Goal: Task Accomplishment & Management: Use online tool/utility

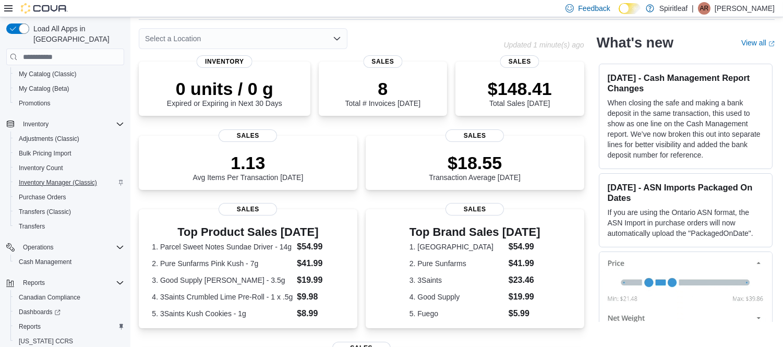
scroll to position [131, 0]
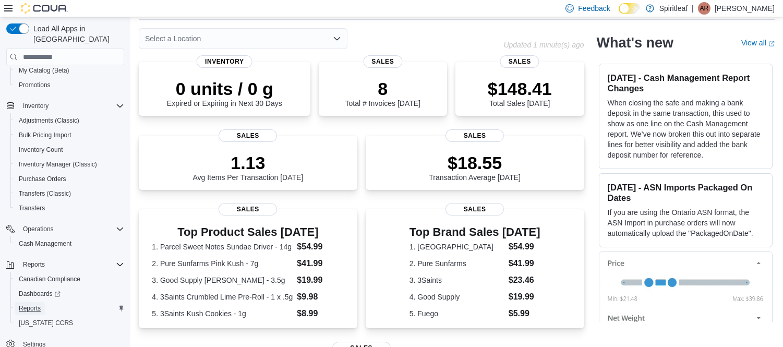
click at [33, 304] on span "Reports" at bounding box center [30, 308] width 22 height 8
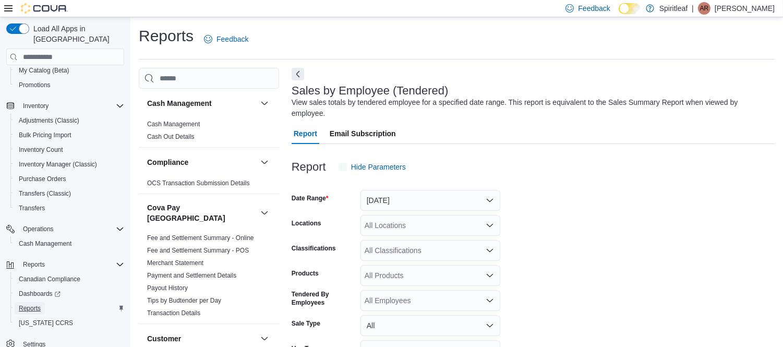
scroll to position [23, 0]
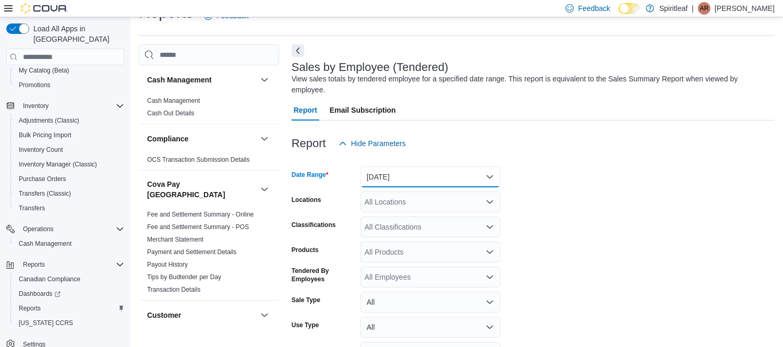
click at [388, 166] on button "Yesterday" at bounding box center [430, 176] width 140 height 21
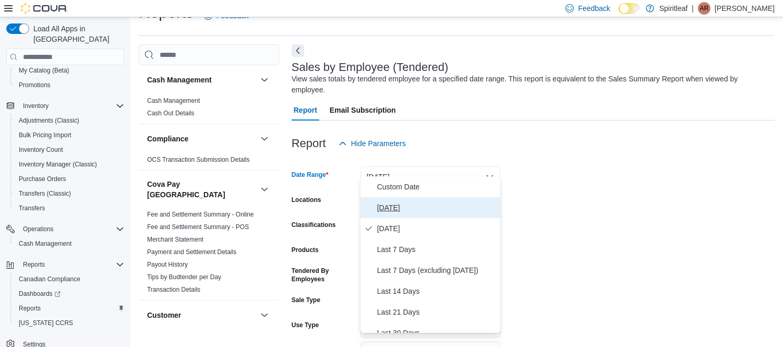
click at [389, 205] on span "Today" at bounding box center [436, 207] width 119 height 13
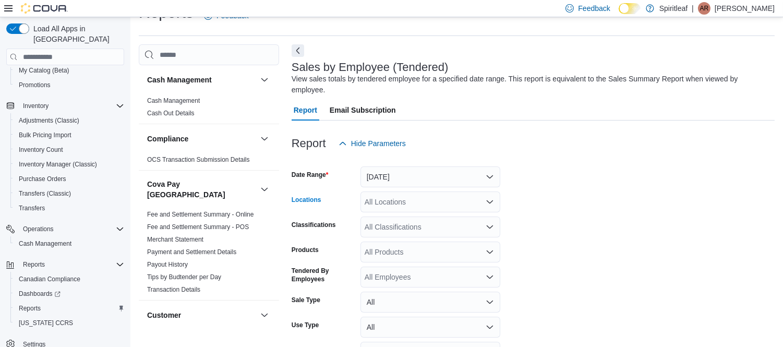
click at [381, 192] on div "All Locations" at bounding box center [430, 201] width 140 height 21
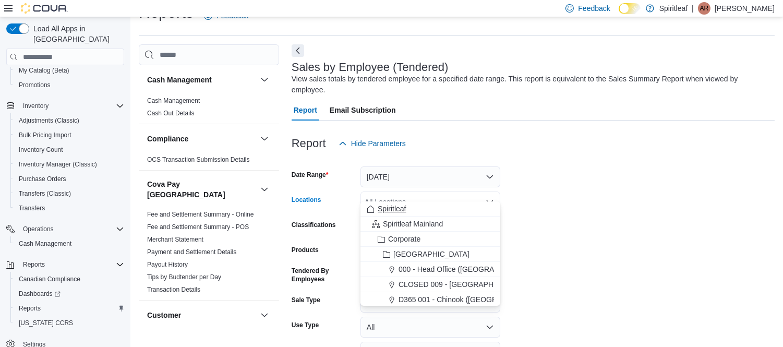
click at [398, 202] on button "Spiritleaf" at bounding box center [430, 208] width 140 height 15
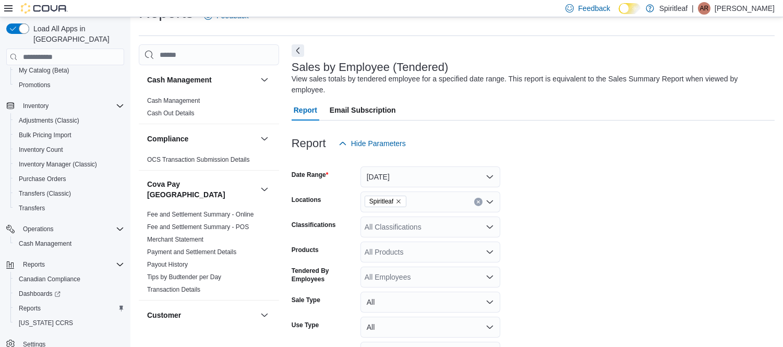
click at [551, 210] on form "Date Range Today Locations Spiritleaf Classifications All Classifications Produ…" at bounding box center [533, 273] width 483 height 238
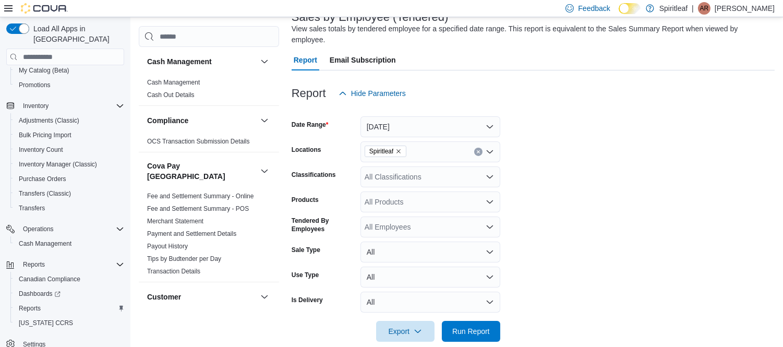
scroll to position [78, 0]
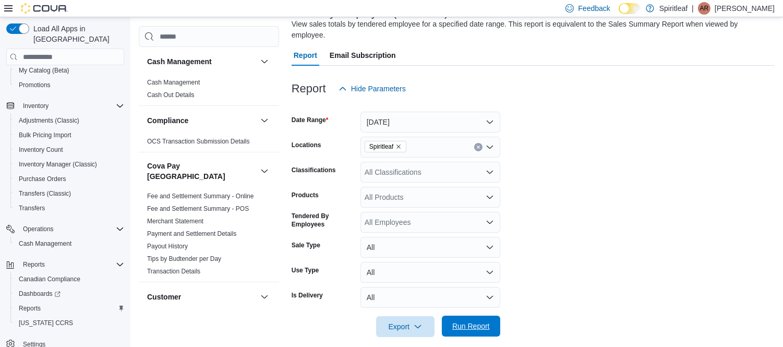
click at [454, 316] on span "Run Report" at bounding box center [471, 326] width 46 height 21
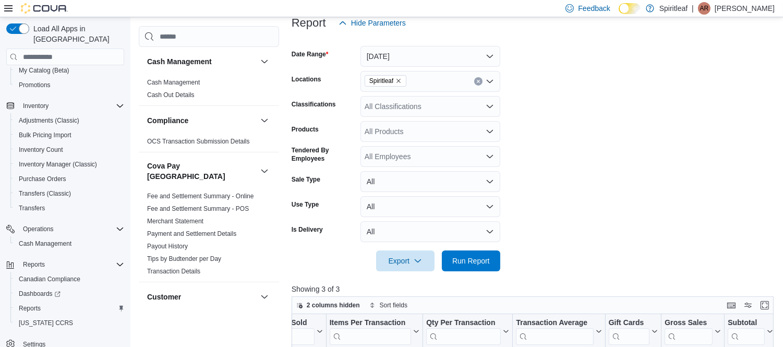
scroll to position [128, 0]
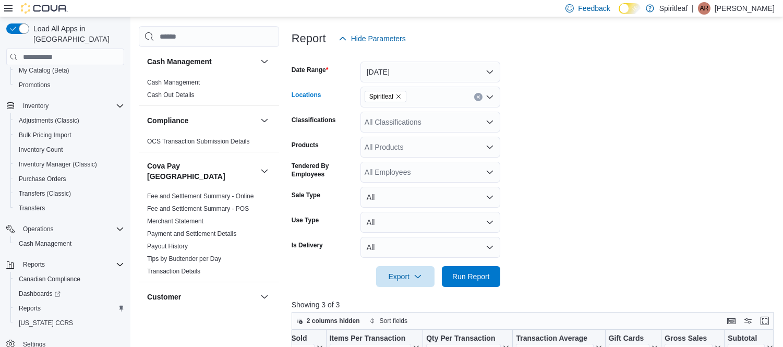
drag, startPoint x: 400, startPoint y: 89, endPoint x: 399, endPoint y: 80, distance: 8.4
click at [399, 91] on span "Spiritleaf" at bounding box center [385, 96] width 33 height 10
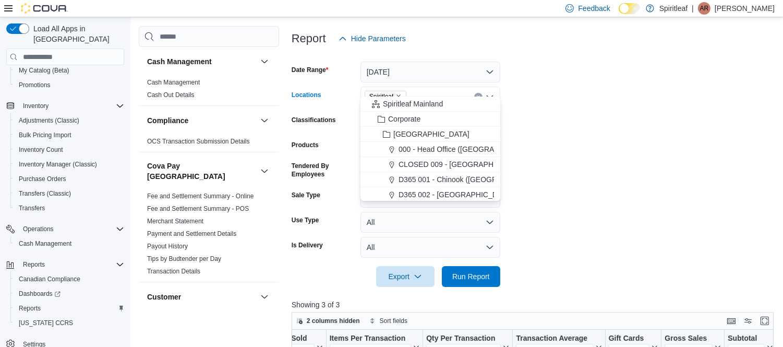
click at [399, 91] on span "Spiritleaf" at bounding box center [385, 96] width 33 height 10
click at [399, 93] on icon "Remove Spiritleaf from selection in this group" at bounding box center [398, 96] width 6 height 6
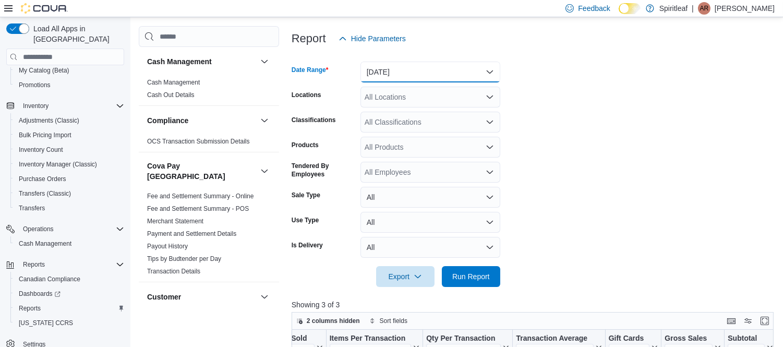
click at [394, 62] on button "Today" at bounding box center [430, 72] width 140 height 21
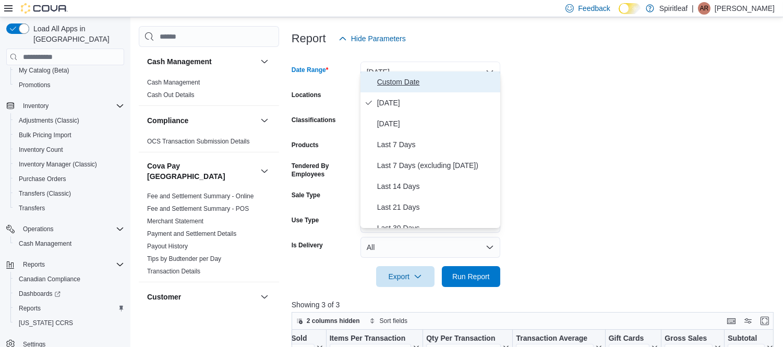
click at [387, 85] on span "Custom Date" at bounding box center [436, 82] width 119 height 13
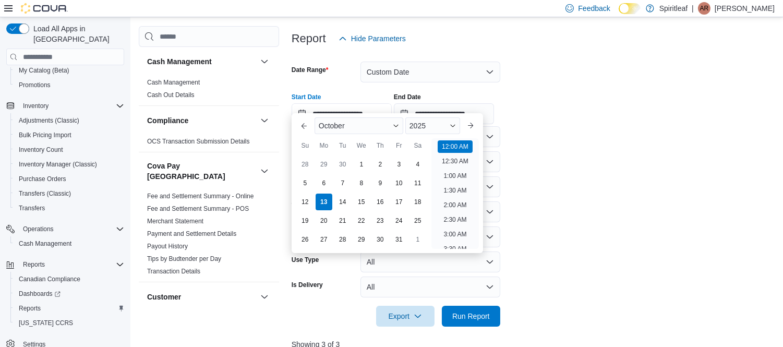
click at [372, 103] on input "**********" at bounding box center [342, 113] width 100 height 21
click at [401, 179] on div "10" at bounding box center [399, 183] width 18 height 18
type input "**********"
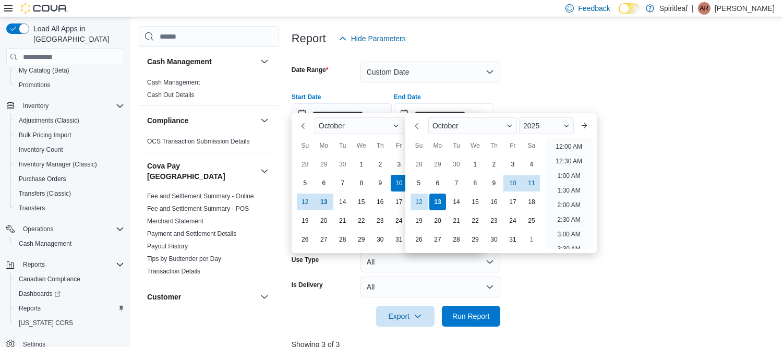
click at [461, 103] on input "**********" at bounding box center [444, 113] width 100 height 21
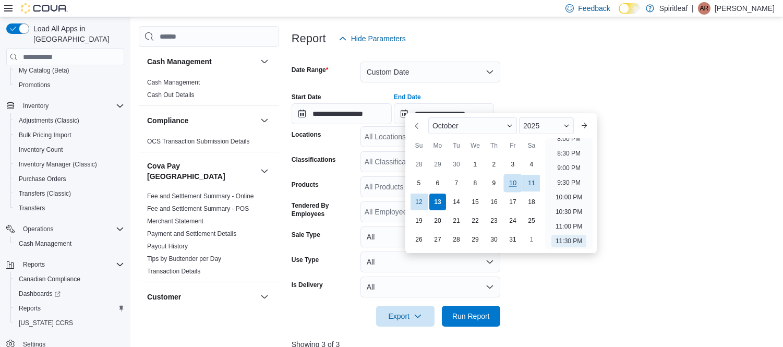
click at [512, 180] on div "10" at bounding box center [512, 183] width 18 height 18
type input "**********"
click at [567, 82] on div at bounding box center [535, 83] width 487 height 2
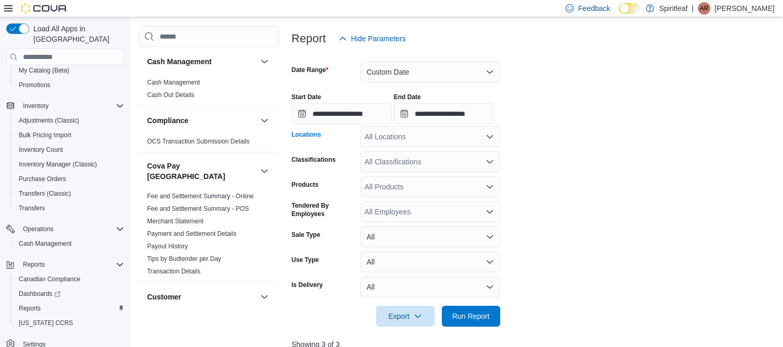
click at [390, 131] on div "All Locations" at bounding box center [430, 136] width 140 height 21
type input "***"
click at [449, 142] on span "573 - Spiritleaf Brickyard Way (Brampton)" at bounding box center [488, 143] width 179 height 10
click at [481, 310] on span "Run Report" at bounding box center [471, 315] width 38 height 10
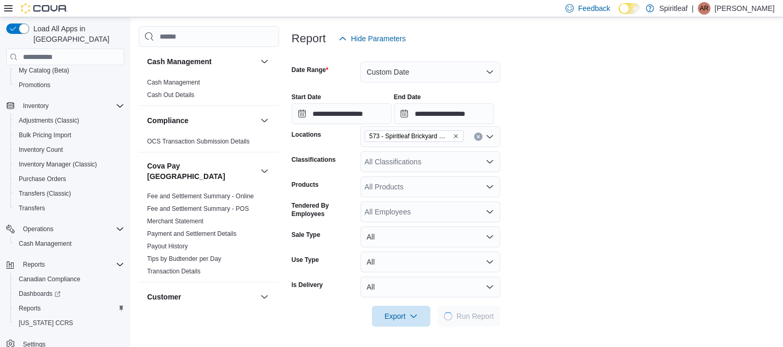
click at [582, 283] on form "**********" at bounding box center [533, 188] width 483 height 278
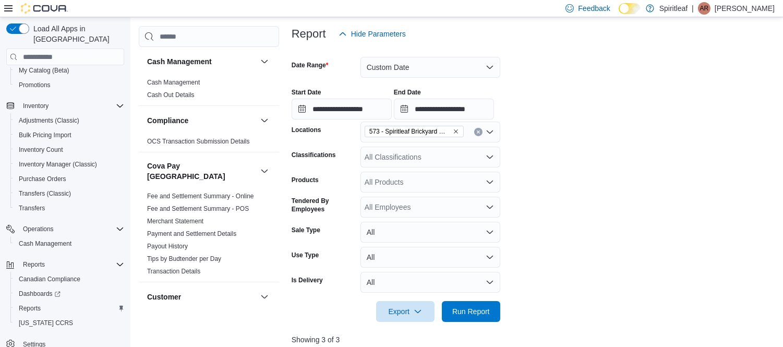
scroll to position [133, 0]
click at [453, 129] on icon "Remove 573 - Spiritleaf Brickyard Way (Brampton) from selection in this group" at bounding box center [456, 132] width 6 height 6
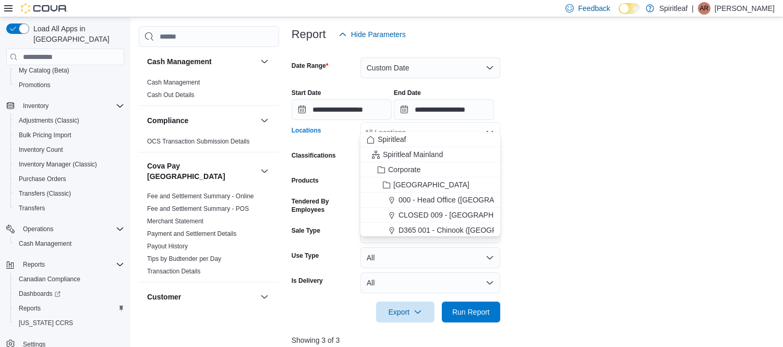
click at [436, 123] on div "All Locations" at bounding box center [430, 132] width 140 height 21
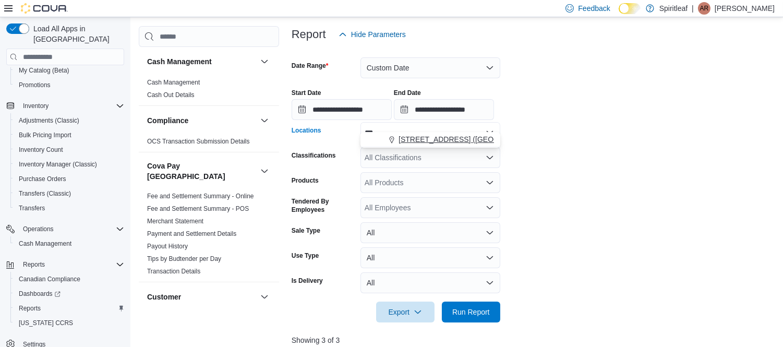
type input "***"
click at [452, 141] on span "593 - Spiritleaf Sandalwood Pkwy E (Brampton)" at bounding box center [476, 139] width 155 height 10
click at [525, 204] on form "**********" at bounding box center [535, 184] width 487 height 278
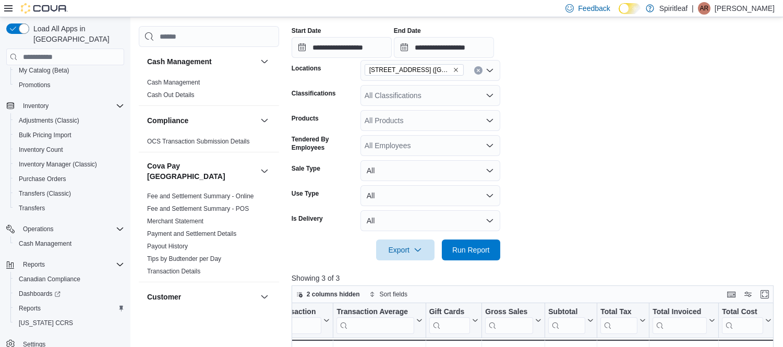
scroll to position [195, 0]
click at [467, 244] on span "Run Report" at bounding box center [471, 248] width 46 height 21
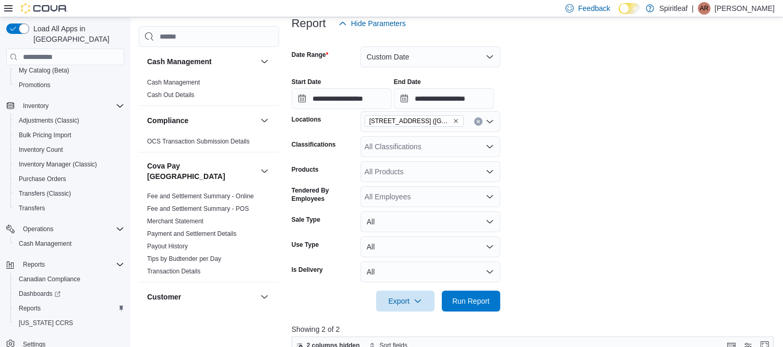
scroll to position [142, 0]
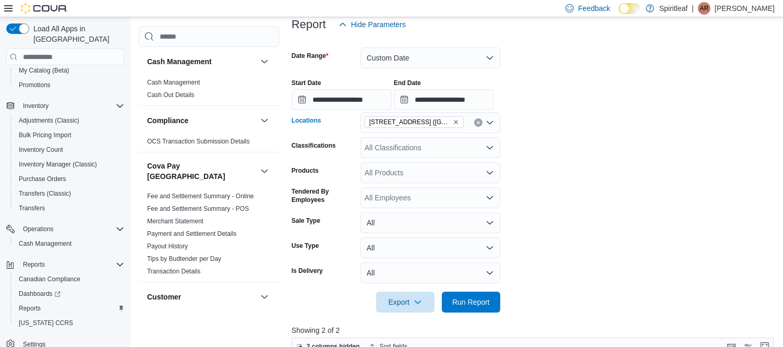
click at [456, 119] on icon "Remove 593 - Spiritleaf Sandalwood Pkwy E (Brampton) from selection in this gro…" at bounding box center [456, 122] width 6 height 6
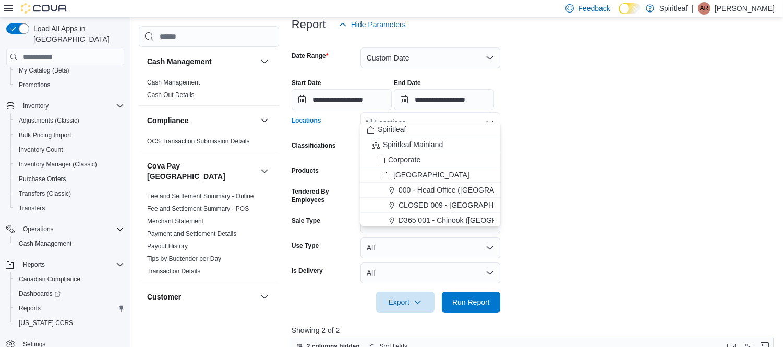
click at [456, 112] on div "All Locations" at bounding box center [430, 122] width 140 height 21
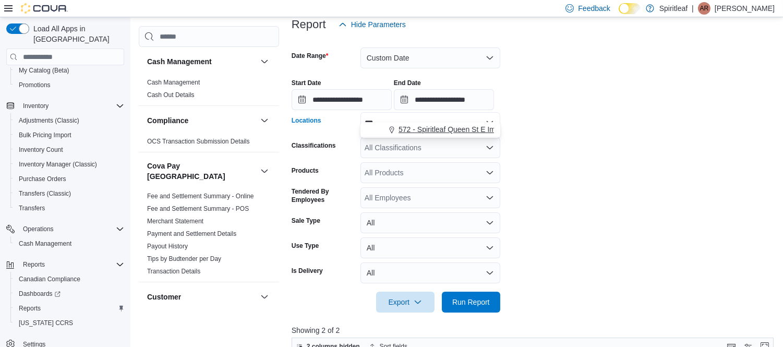
type input "***"
click at [455, 127] on span "572 - Spiritleaf Queen St E Imperial (Brampton)" at bounding box center [498, 129] width 198 height 10
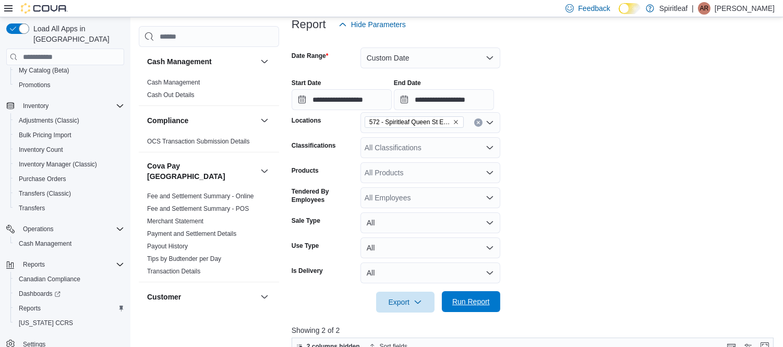
click at [477, 296] on span "Run Report" at bounding box center [471, 301] width 38 height 10
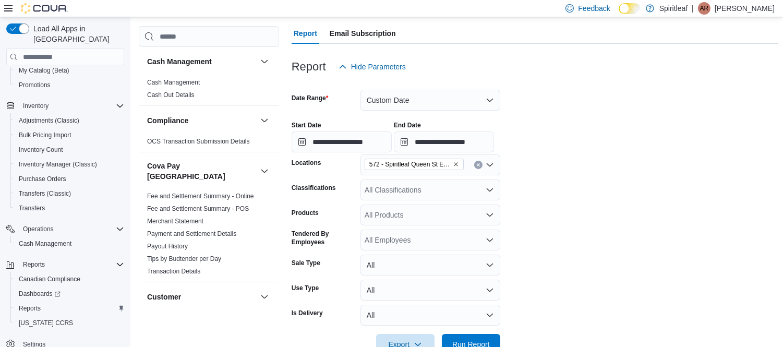
scroll to position [100, 0]
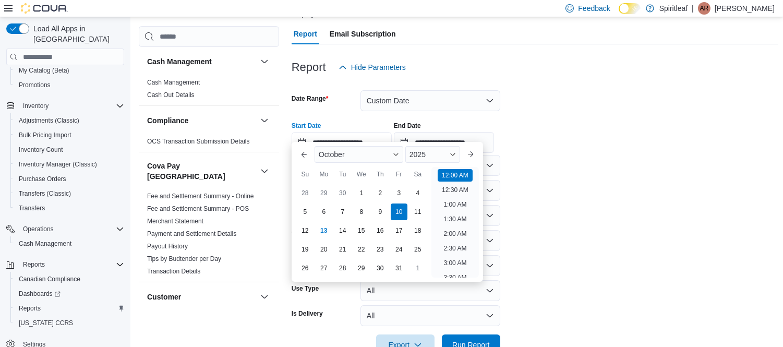
click at [374, 132] on input "**********" at bounding box center [342, 142] width 100 height 21
click at [419, 214] on div "11" at bounding box center [417, 212] width 18 height 18
type input "**********"
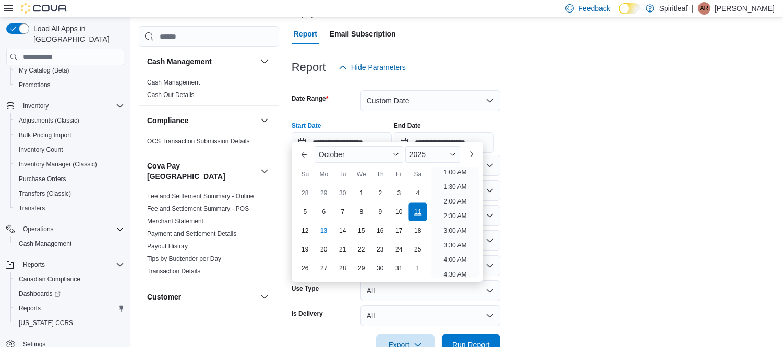
scroll to position [2, 0]
click at [463, 342] on span "Run Report" at bounding box center [471, 344] width 46 height 21
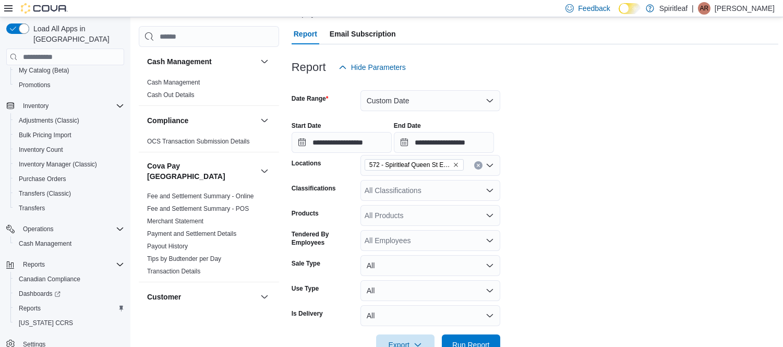
click at [547, 183] on form "**********" at bounding box center [535, 217] width 487 height 278
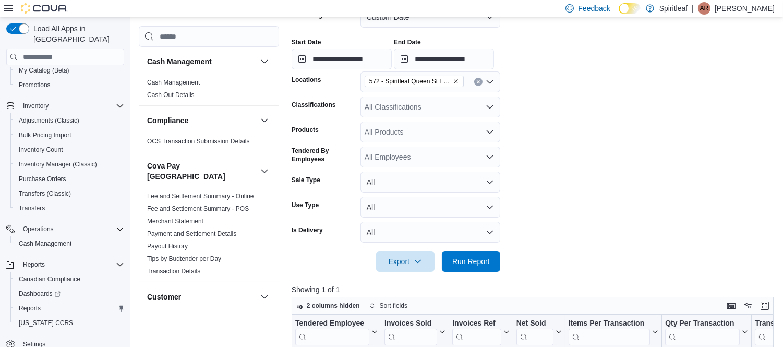
scroll to position [184, 0]
click at [488, 255] on span "Run Report" at bounding box center [471, 260] width 38 height 10
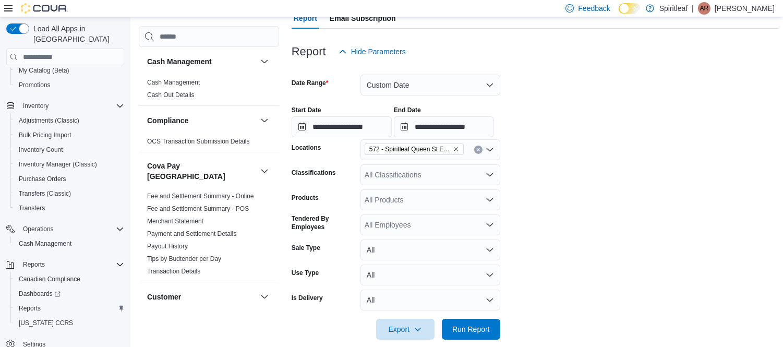
scroll to position [115, 0]
click at [456, 147] on icon "Remove 572 - Spiritleaf Queen St E Imperial (Brampton) from selection in this g…" at bounding box center [456, 150] width 6 height 6
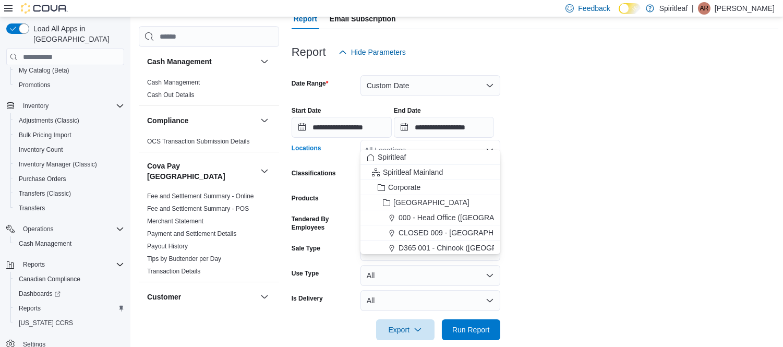
click at [456, 140] on div "All Locations" at bounding box center [430, 150] width 140 height 21
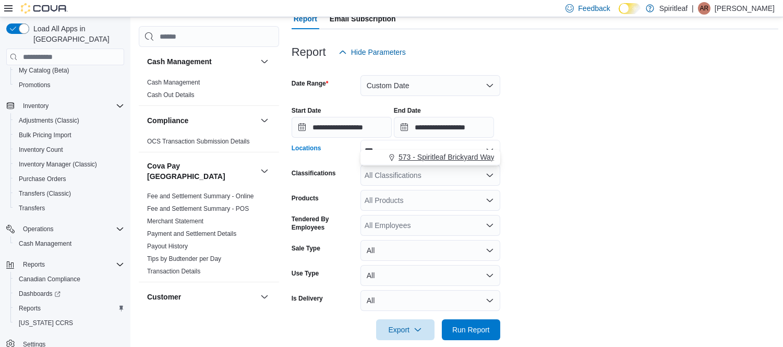
type input "***"
click at [454, 159] on span "573 - Spiritleaf Brickyard Way (Brampton)" at bounding box center [488, 157] width 179 height 10
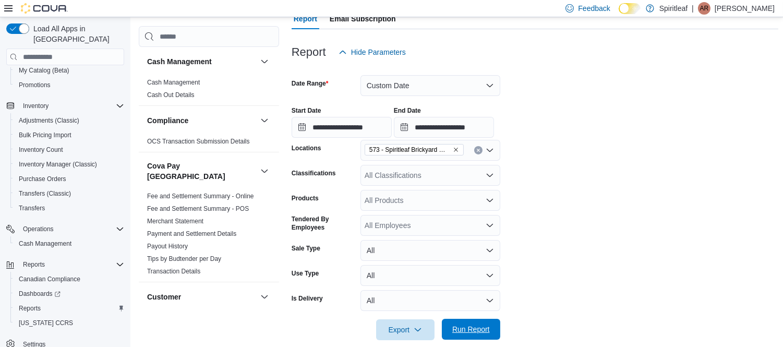
click at [484, 324] on span "Run Report" at bounding box center [471, 329] width 38 height 10
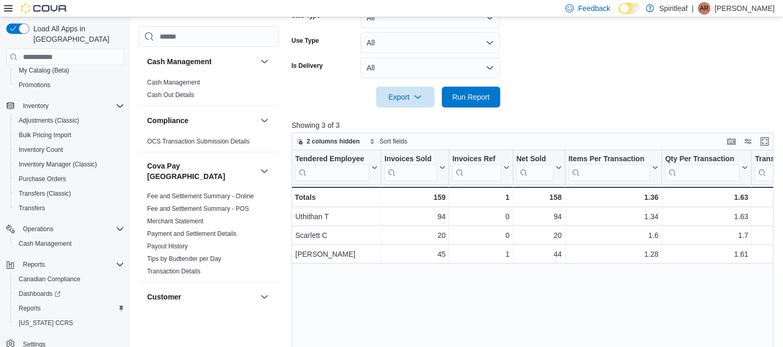
scroll to position [348, 0]
click at [564, 287] on div "Tendered Employee Click to view column header actions Invoices Sold Click to vi…" at bounding box center [535, 280] width 487 height 260
click at [467, 310] on div "Tendered Employee Click to view column header actions Invoices Sold Click to vi…" at bounding box center [535, 280] width 487 height 260
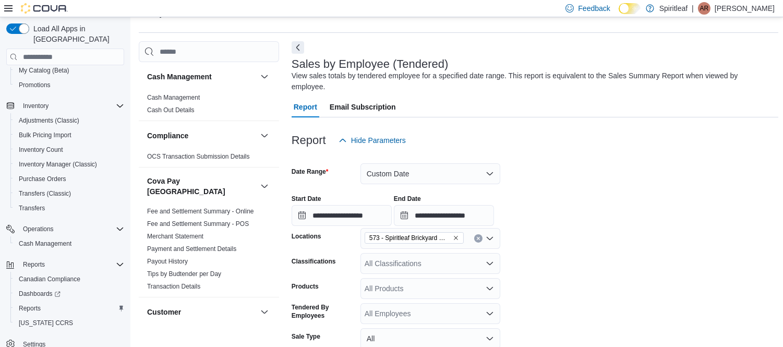
scroll to position [22, 0]
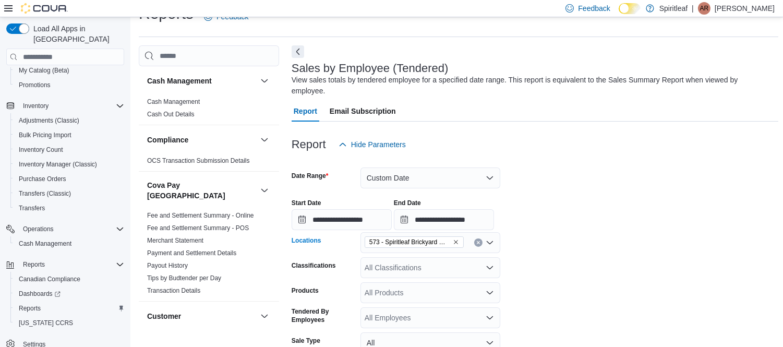
click at [457, 239] on icon "Remove 573 - Spiritleaf Brickyard Way (Brampton) from selection in this group" at bounding box center [456, 242] width 6 height 6
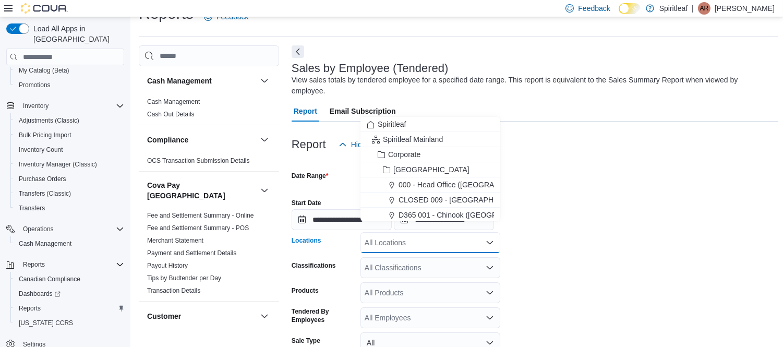
click at [432, 233] on div "All Locations" at bounding box center [430, 242] width 140 height 21
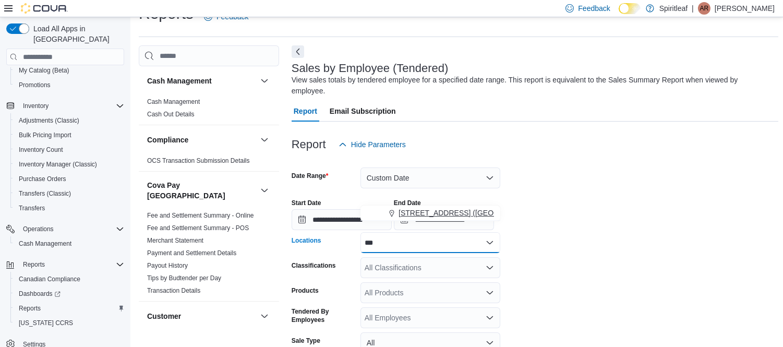
type input "***"
click at [435, 213] on span "593 - Spiritleaf Sandalwood Pkwy E (Brampton)" at bounding box center [476, 213] width 155 height 10
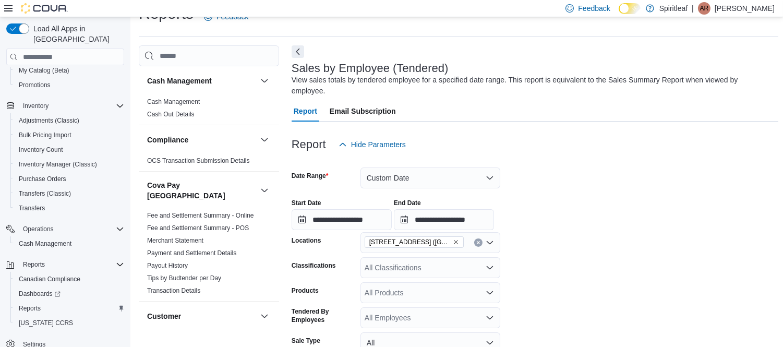
click at [556, 242] on form "**********" at bounding box center [535, 294] width 487 height 278
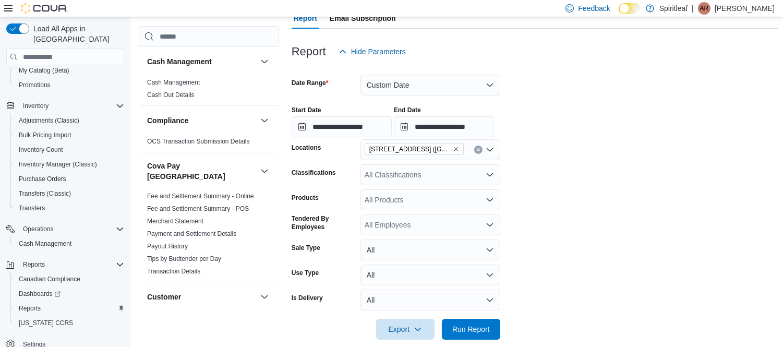
scroll to position [116, 0]
click at [465, 323] on span "Run Report" at bounding box center [471, 328] width 38 height 10
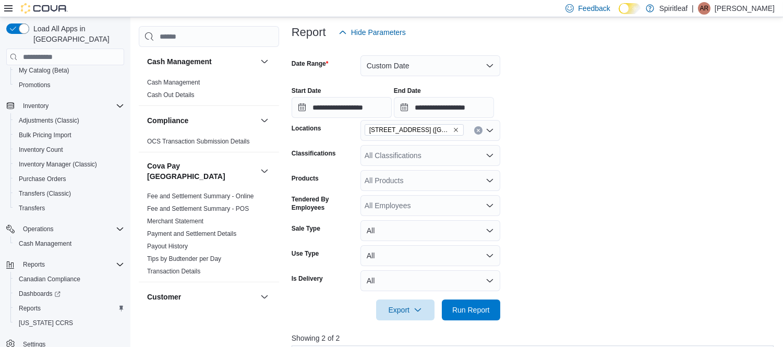
scroll to position [134, 0]
click at [456, 127] on icon "Remove 593 - Spiritleaf Sandalwood Pkwy E (Brampton) from selection in this gro…" at bounding box center [456, 130] width 6 height 6
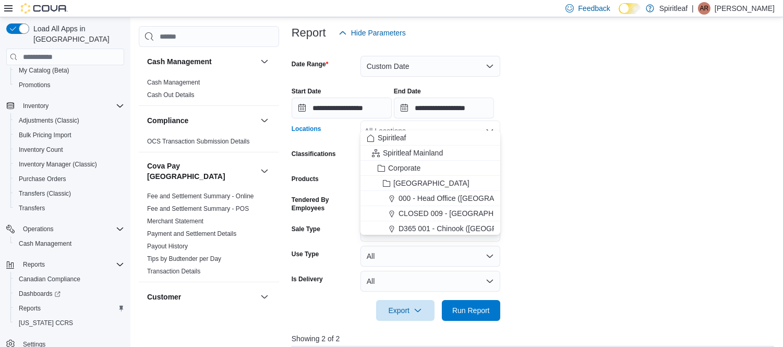
click at [456, 121] on div "All Locations" at bounding box center [430, 131] width 140 height 21
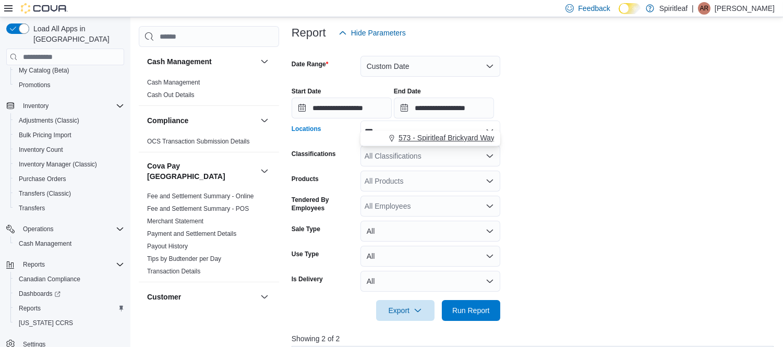
type input "***"
click at [460, 138] on span "573 - Spiritleaf Brickyard Way (Brampton)" at bounding box center [488, 138] width 179 height 10
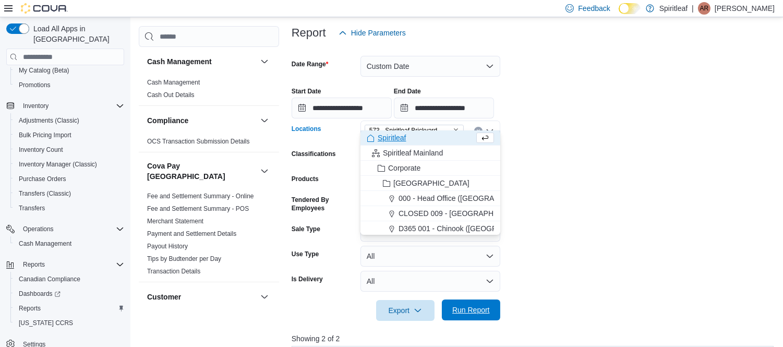
click at [479, 305] on span "Run Report" at bounding box center [471, 310] width 38 height 10
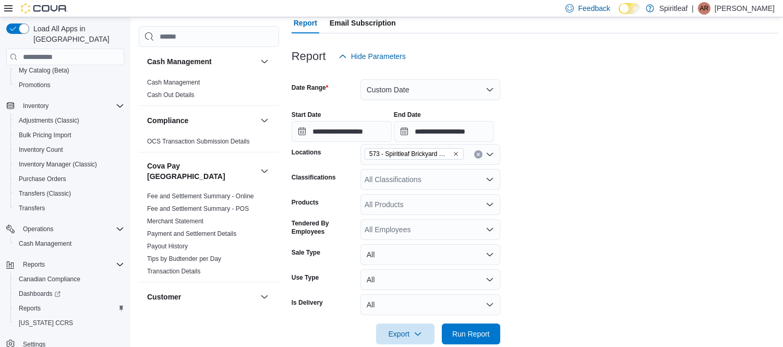
scroll to position [110, 0]
click at [471, 80] on button "Custom Date" at bounding box center [430, 90] width 140 height 21
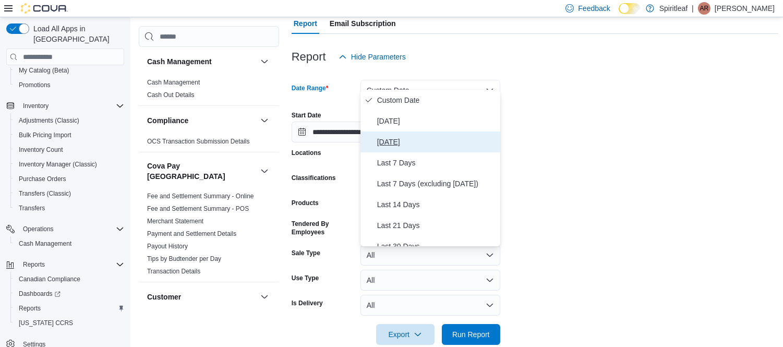
click at [403, 137] on span "Yesterday" at bounding box center [436, 142] width 119 height 13
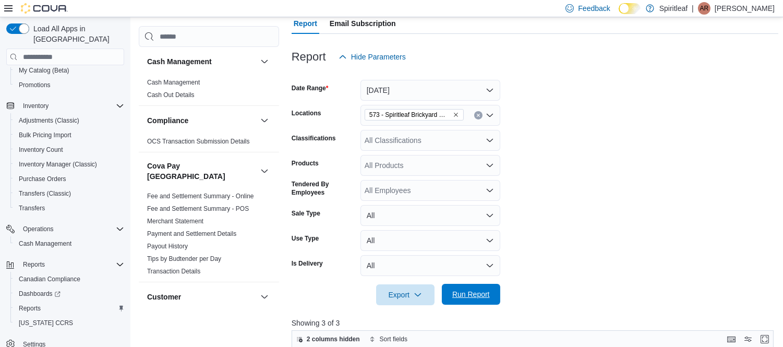
click at [464, 289] on span "Run Report" at bounding box center [471, 294] width 38 height 10
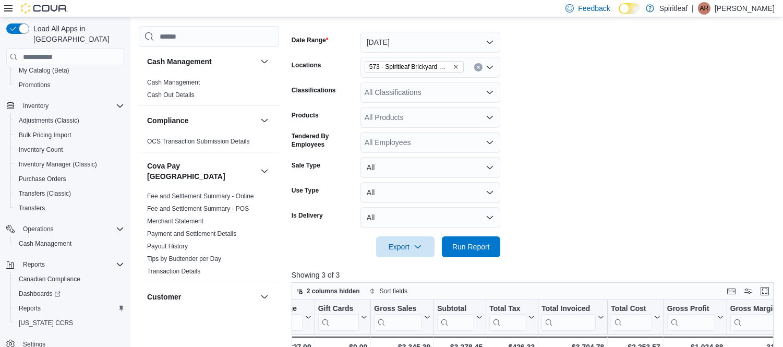
scroll to position [158, 0]
drag, startPoint x: 450, startPoint y: 54, endPoint x: 455, endPoint y: 55, distance: 5.3
click at [455, 62] on span "573 - Spiritleaf Brickyard Way (Brampton)" at bounding box center [414, 67] width 90 height 10
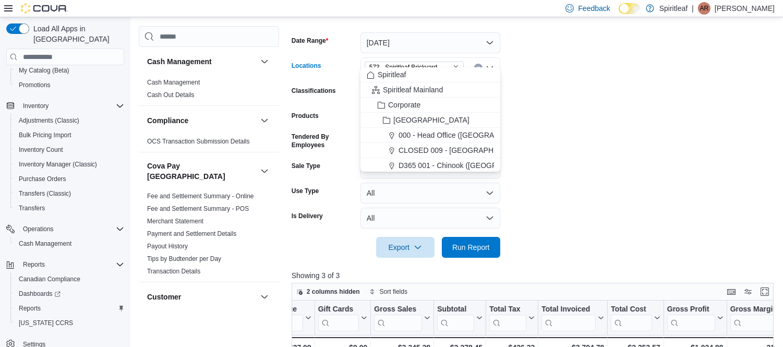
click at [455, 64] on icon "Remove 573 - Spiritleaf Brickyard Way (Brampton) from selection in this group" at bounding box center [456, 67] width 6 height 6
click at [455, 57] on div "All Locations" at bounding box center [430, 67] width 140 height 21
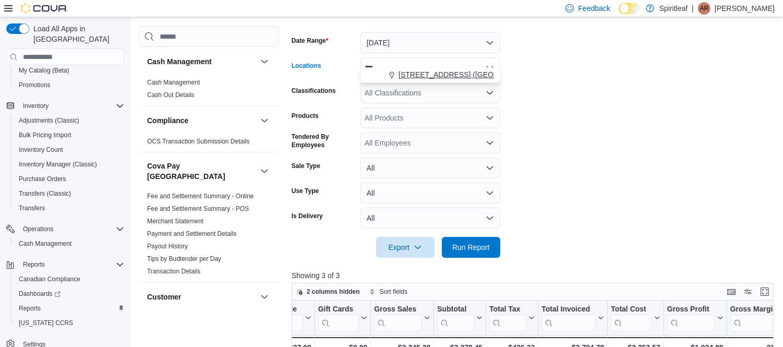
type input "***"
click at [463, 76] on span "593 - Spiritleaf Sandalwood Pkwy E (Brampton)" at bounding box center [476, 74] width 155 height 10
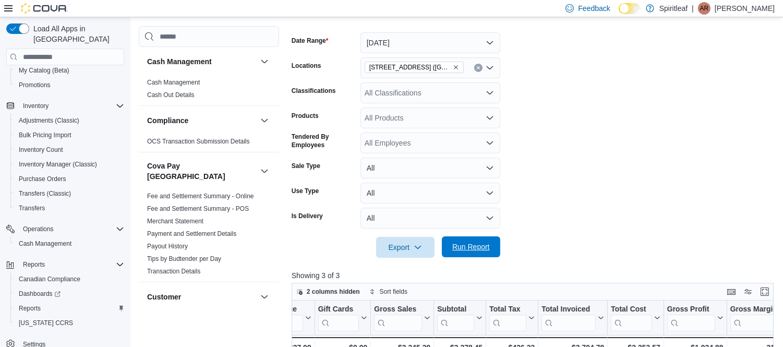
click at [469, 242] on span "Run Report" at bounding box center [471, 247] width 38 height 10
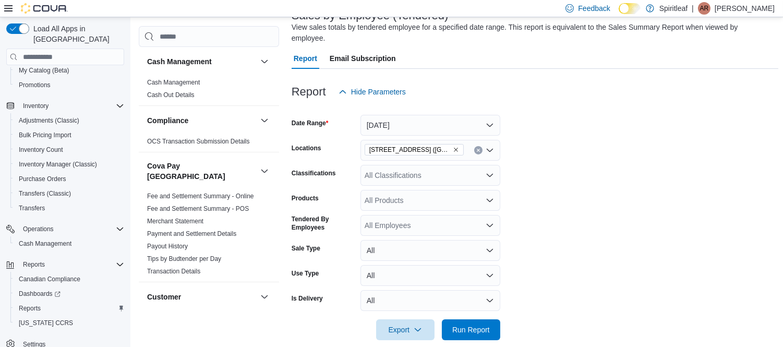
scroll to position [74, 0]
click at [454, 148] on icon "Remove 593 - Spiritleaf Sandalwood Pkwy E (Brampton) from selection in this gro…" at bounding box center [456, 151] width 6 height 6
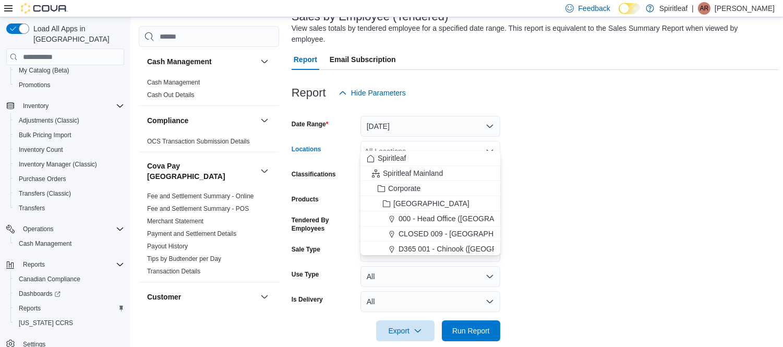
click at [454, 141] on div "All Locations" at bounding box center [430, 151] width 140 height 21
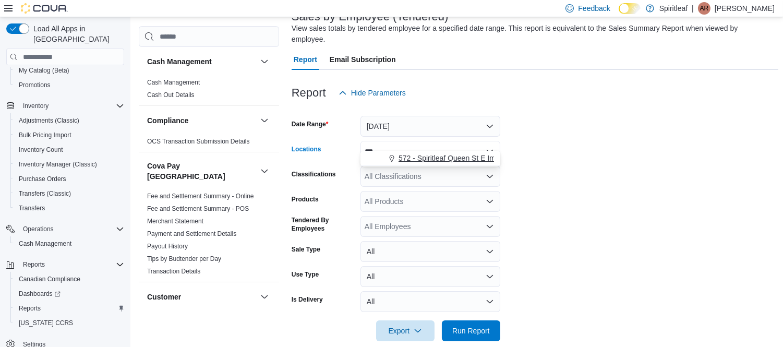
type input "***"
click at [458, 159] on span "572 - Spiritleaf Queen St E Imperial (Brampton)" at bounding box center [498, 158] width 198 height 10
click at [460, 327] on span "Run Report" at bounding box center [471, 330] width 46 height 21
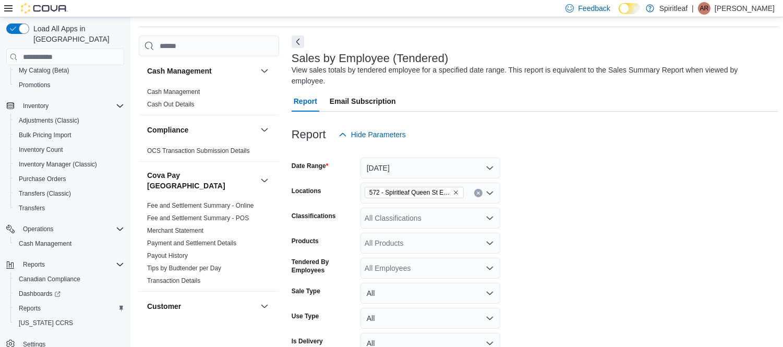
scroll to position [32, 0]
click at [455, 190] on icon "Remove 572 - Spiritleaf Queen St E Imperial (Brampton) from selection in this g…" at bounding box center [456, 193] width 6 height 6
click at [419, 158] on button "Yesterday" at bounding box center [430, 168] width 140 height 21
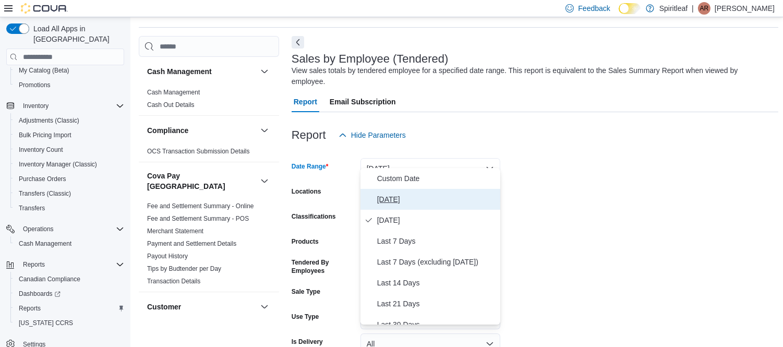
click at [387, 196] on span "Today" at bounding box center [436, 199] width 119 height 13
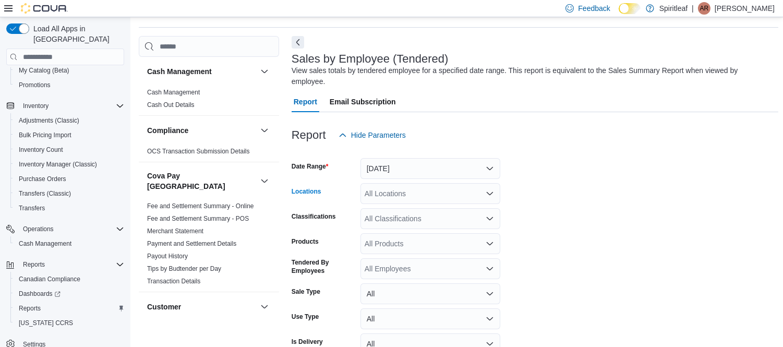
click at [384, 183] on div "All Locations" at bounding box center [430, 193] width 140 height 21
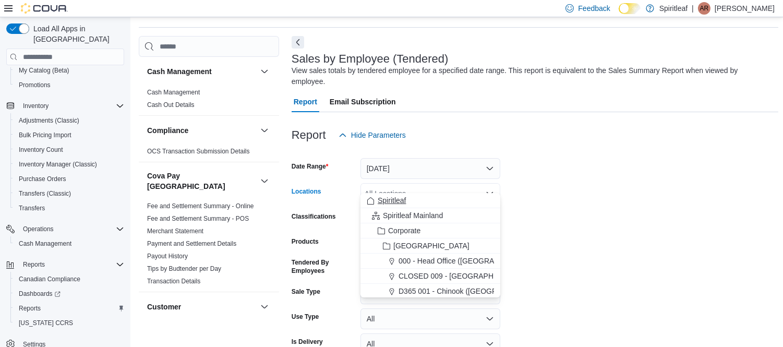
click at [392, 201] on span "Spiritleaf" at bounding box center [392, 200] width 28 height 10
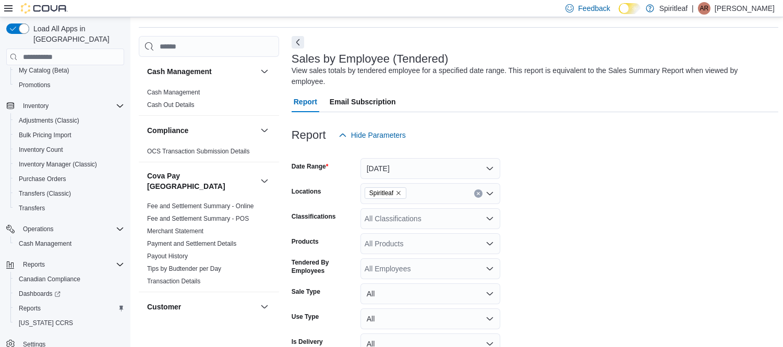
click at [551, 273] on form "Date Range Today Locations Spiritleaf Classifications All Classifications Produ…" at bounding box center [535, 265] width 487 height 238
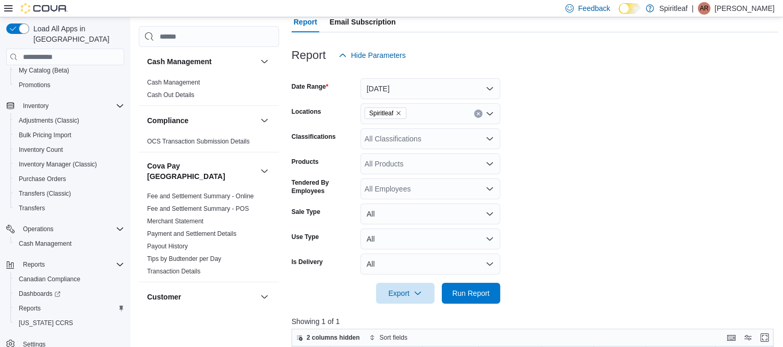
scroll to position [112, 0]
click at [461, 287] on span "Run Report" at bounding box center [471, 292] width 38 height 10
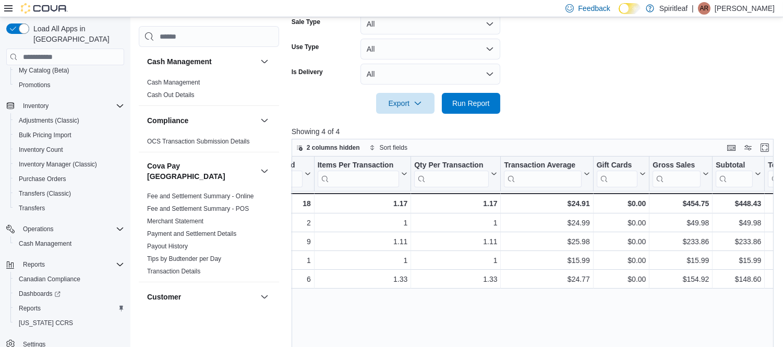
scroll to position [0, 251]
